Goal: Register for event/course

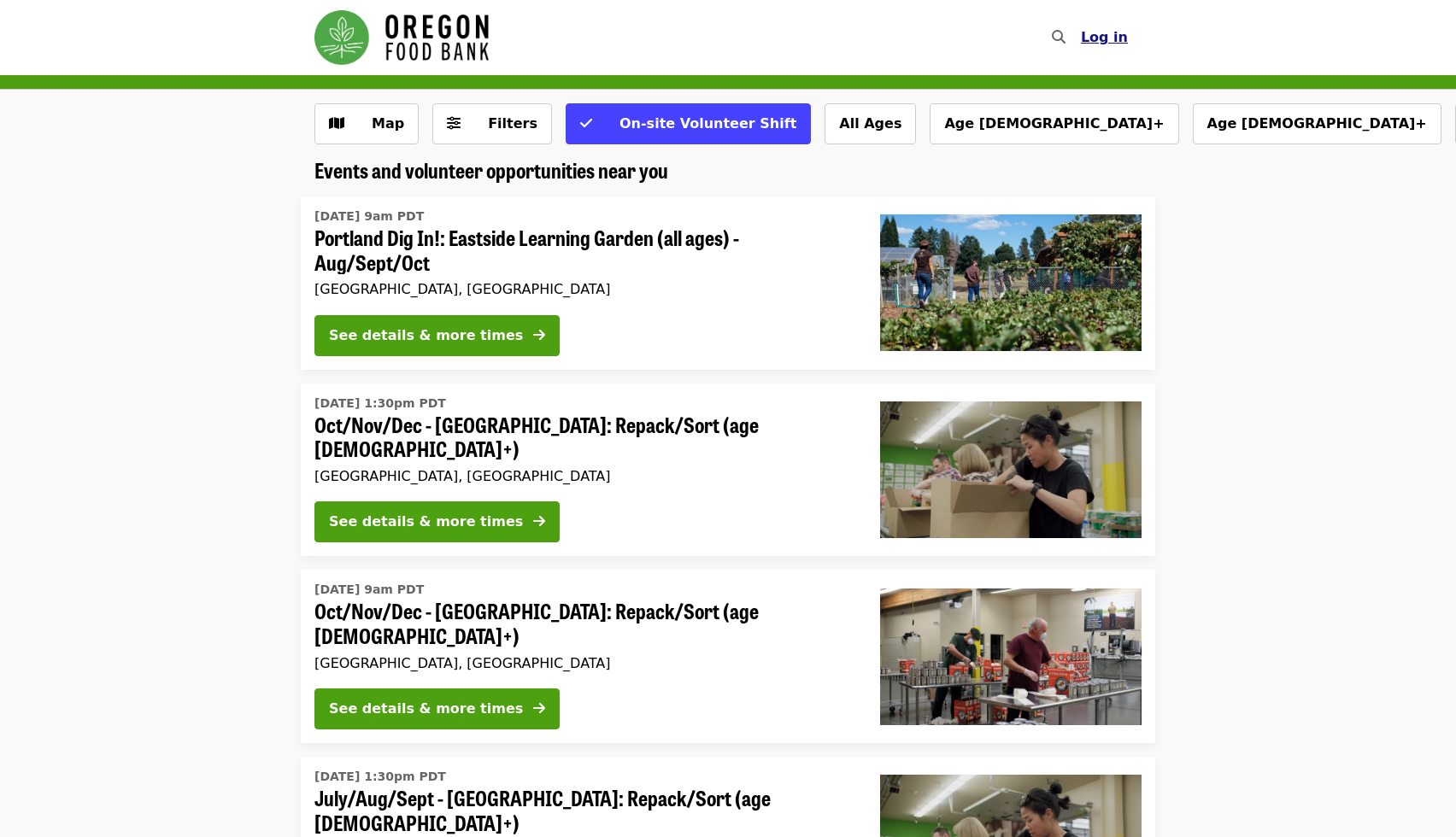
click at [1115, 38] on span "Log in" at bounding box center [1104, 38] width 47 height 16
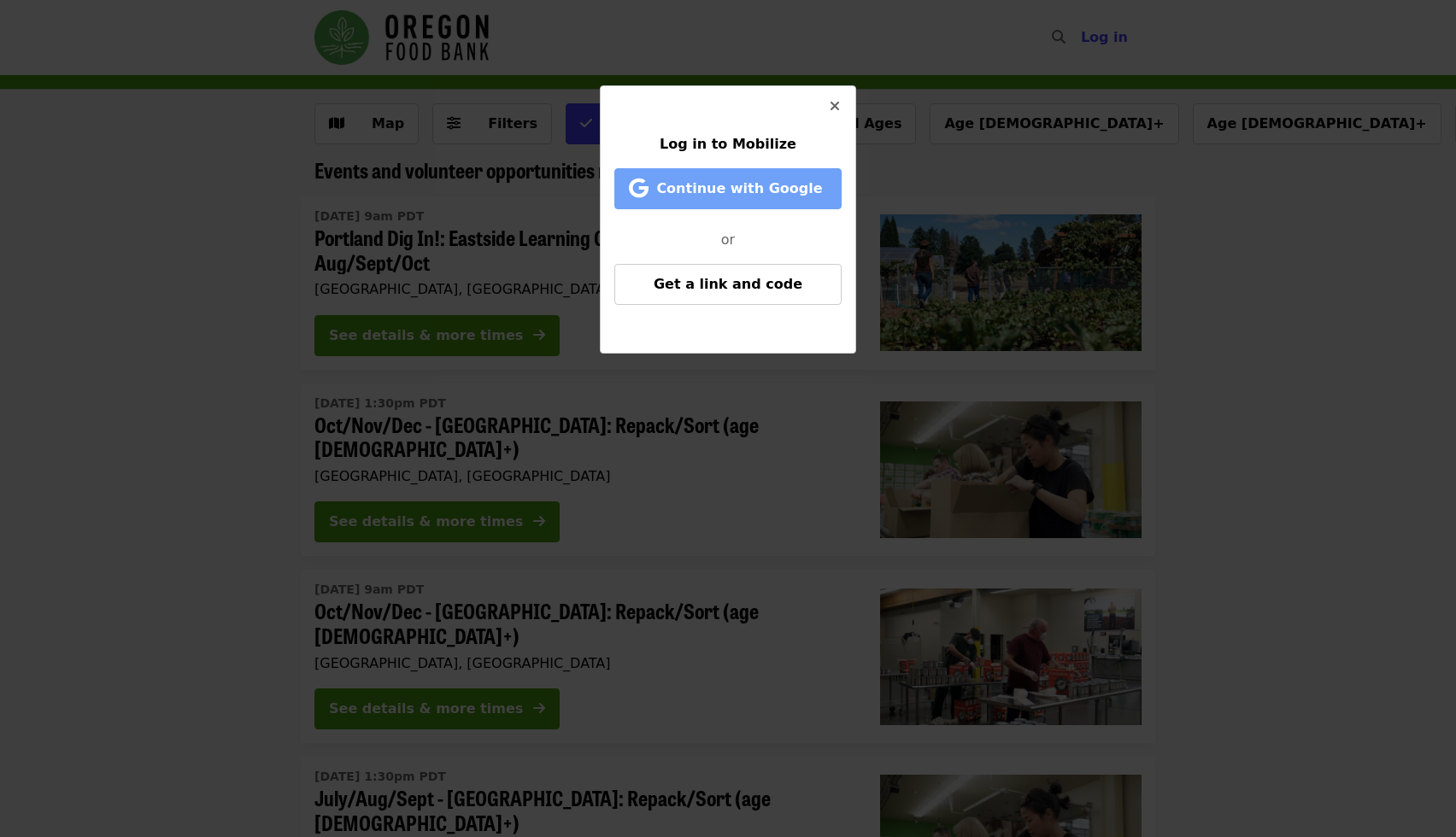
click at [768, 191] on span "Continue with Google" at bounding box center [738, 188] width 165 height 16
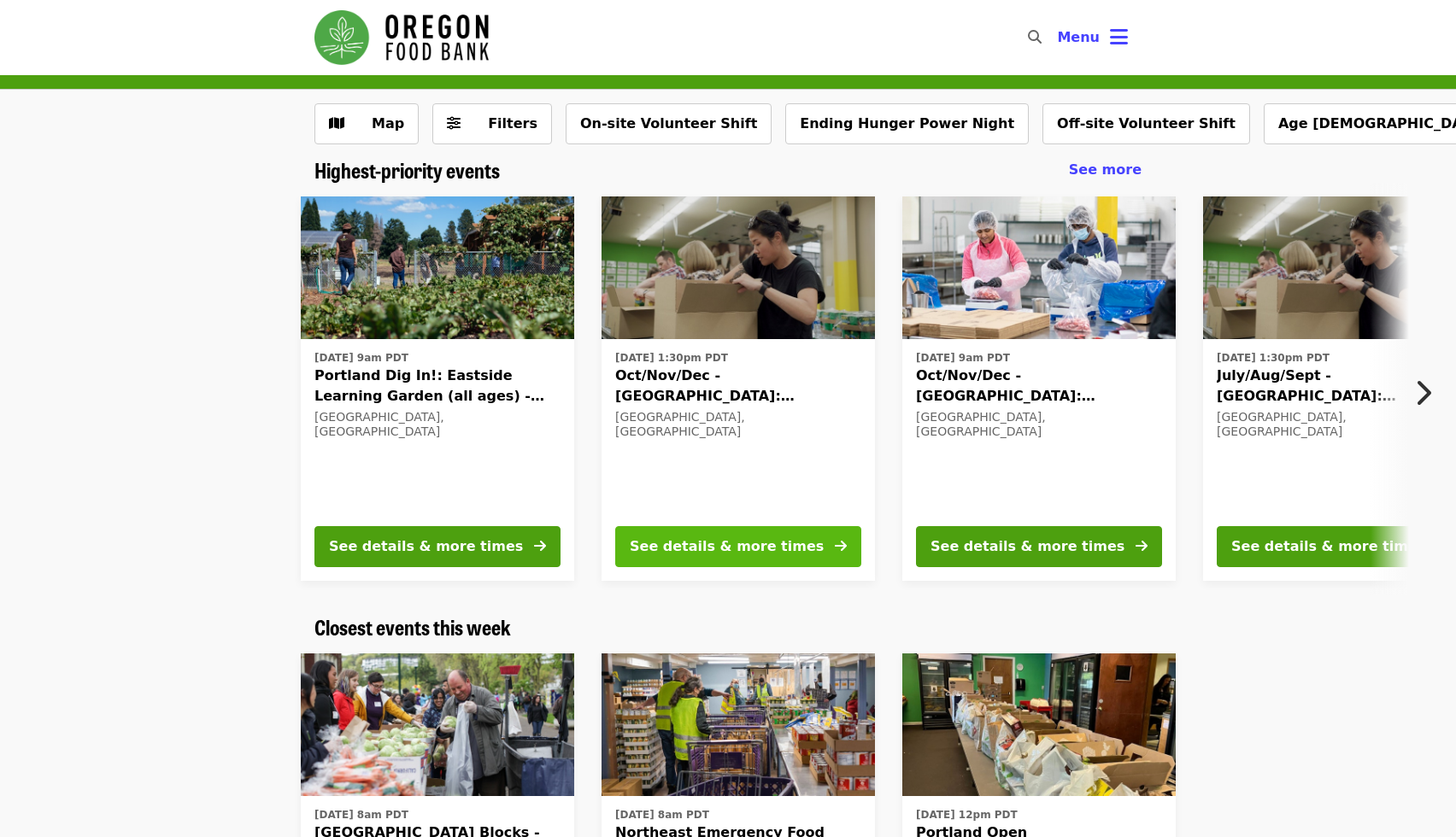
click at [748, 554] on div "See details & more times" at bounding box center [727, 546] width 194 height 21
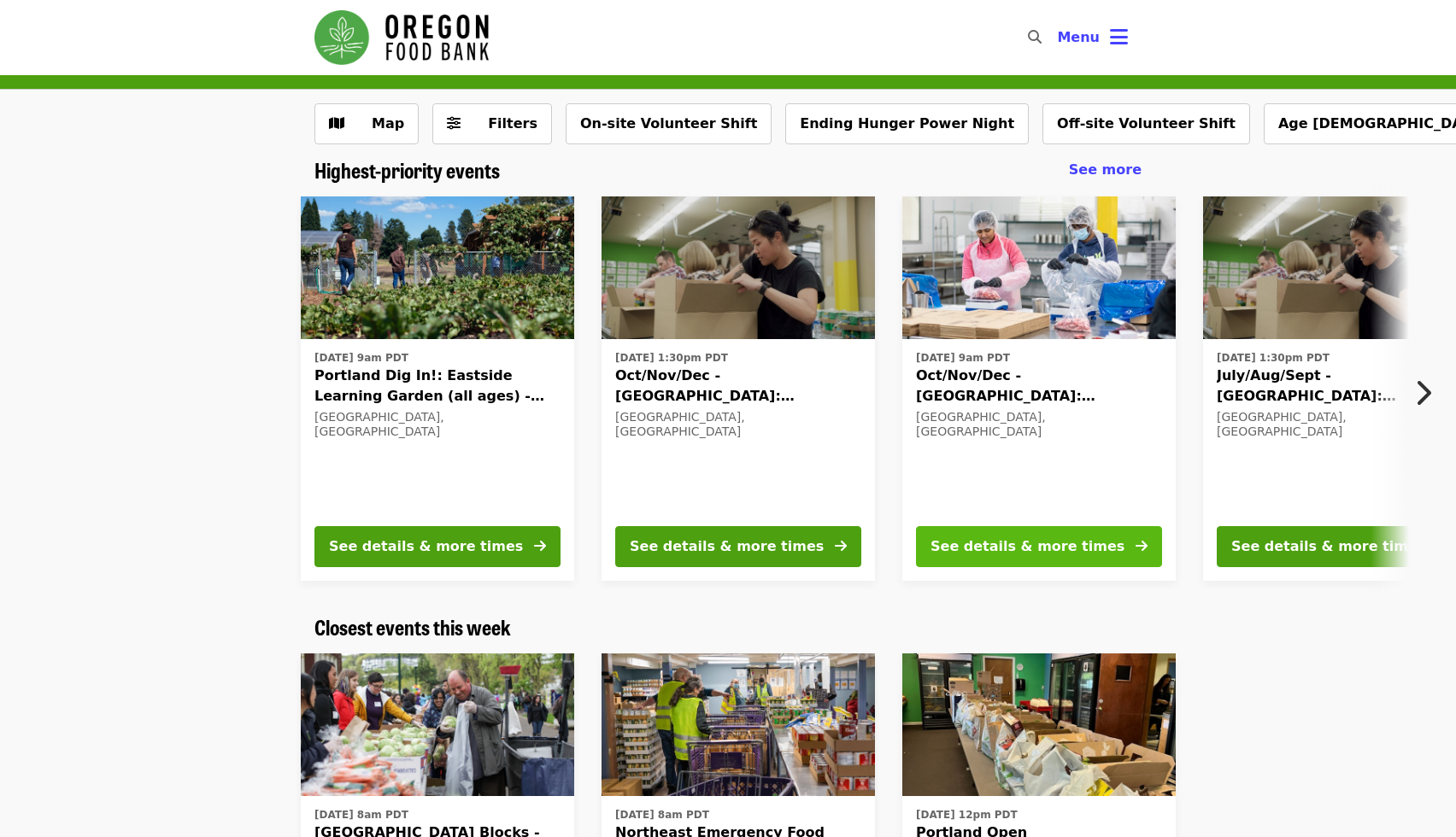
click at [995, 550] on div "See details & more times" at bounding box center [1027, 546] width 194 height 21
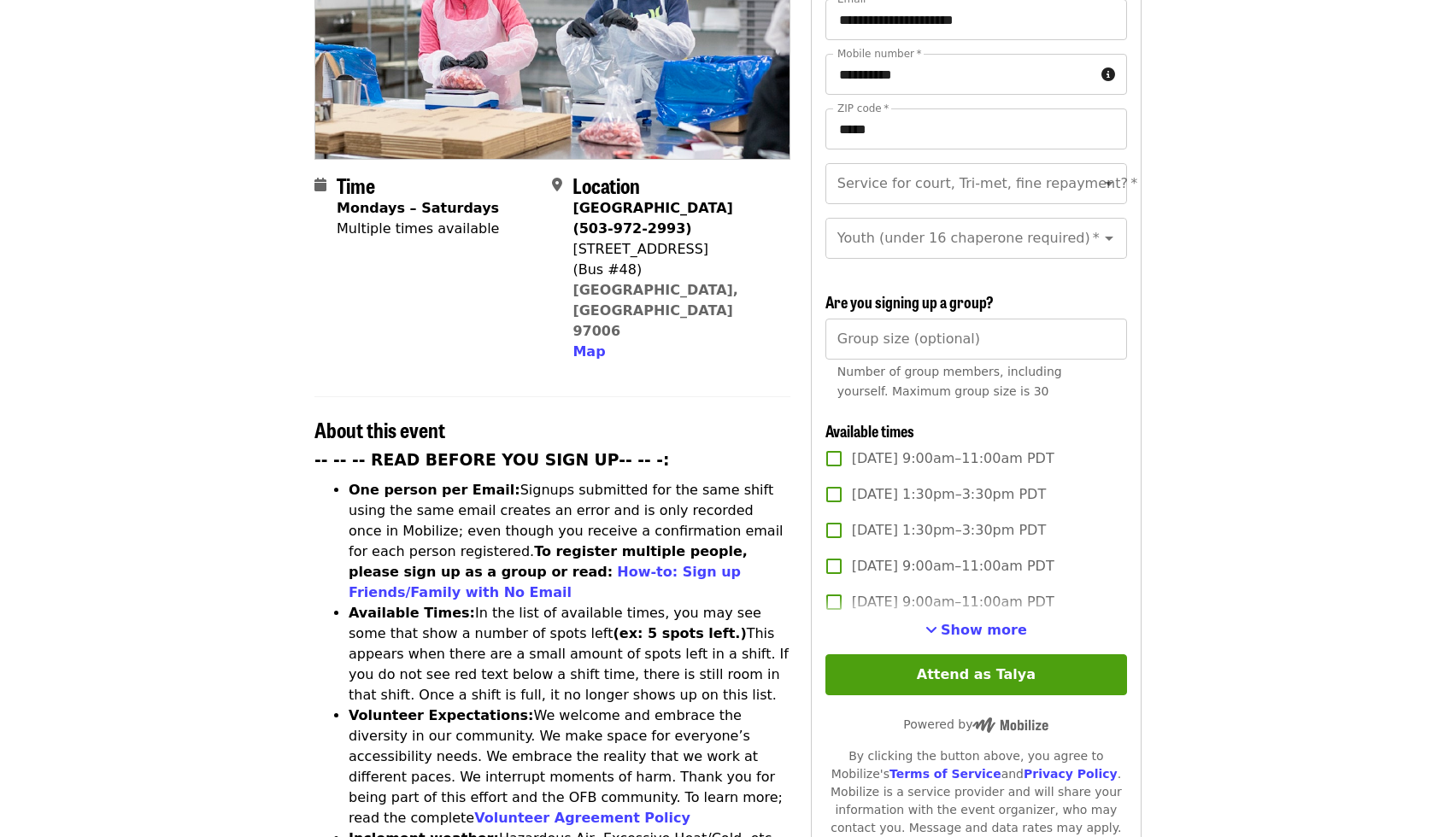
scroll to position [284, 0]
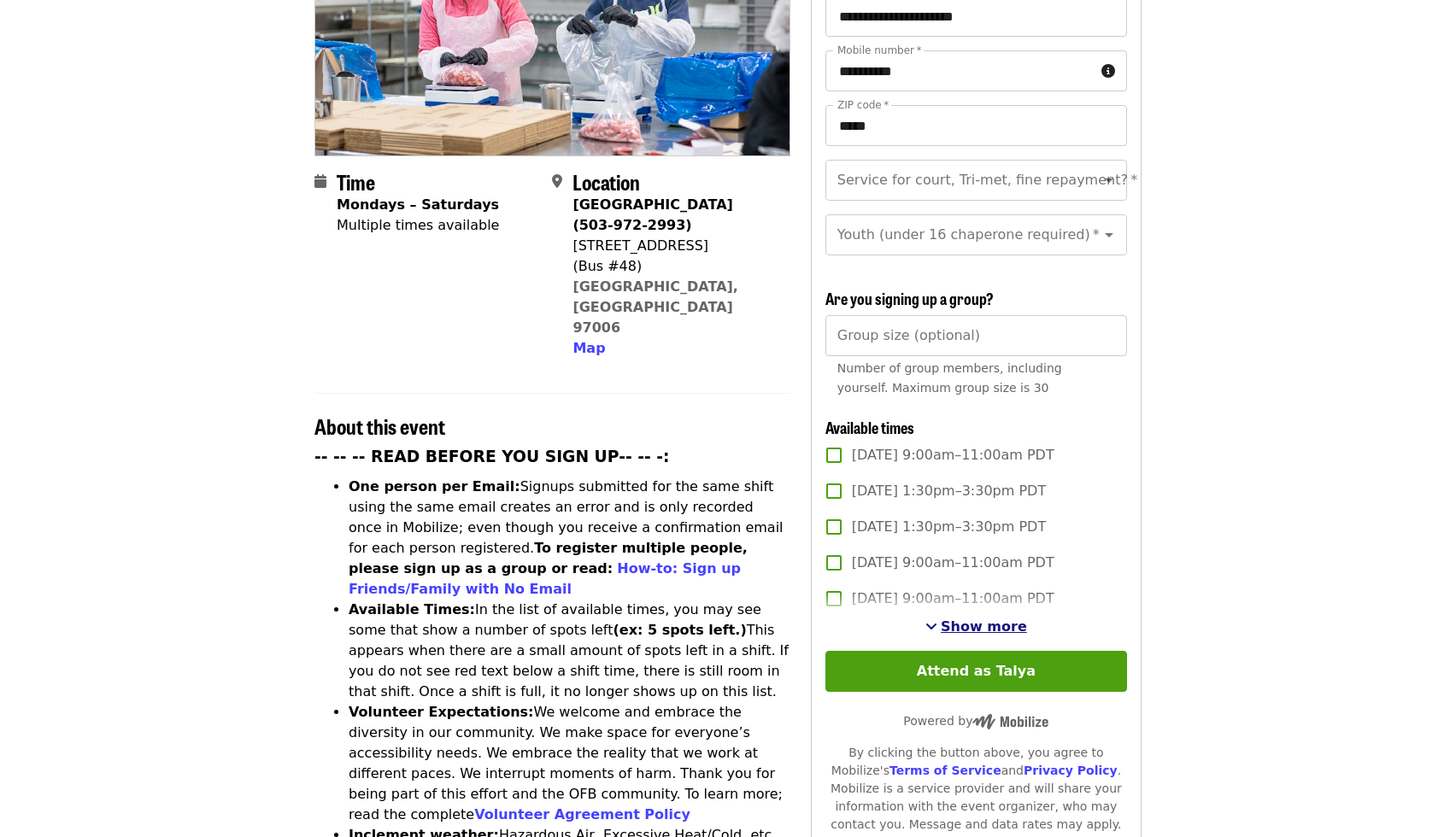
click at [971, 618] on span "Show more" at bounding box center [983, 626] width 87 height 16
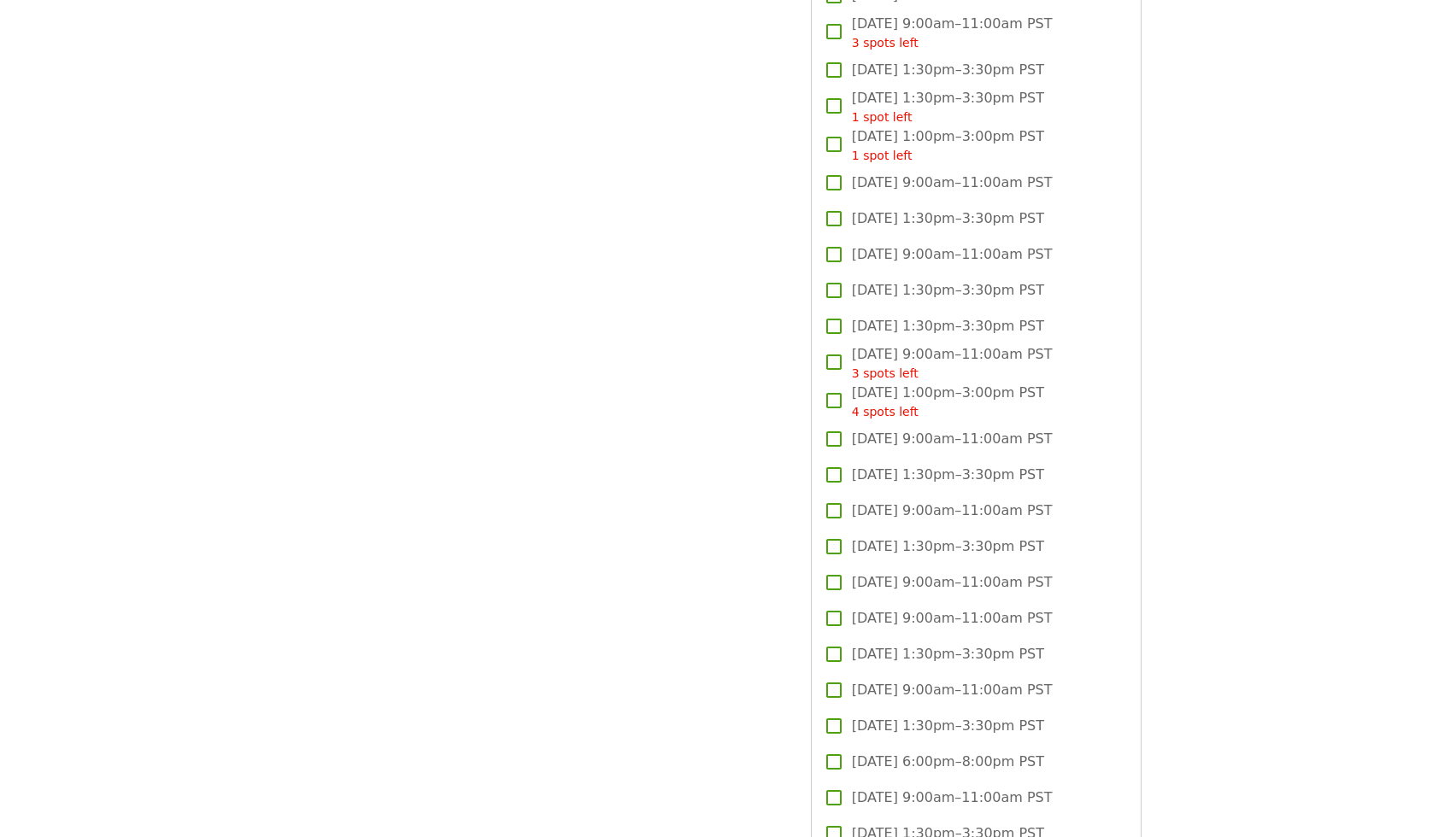
scroll to position [2242, 0]
